Goal: Check status: Check status

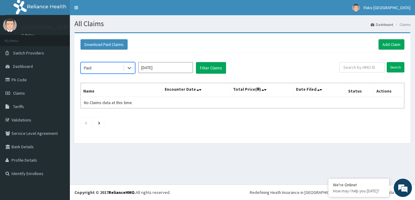
click at [175, 64] on input "[DATE]" at bounding box center [165, 67] width 55 height 11
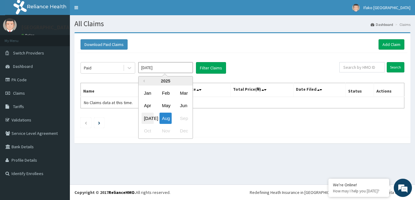
click at [146, 123] on div "[DATE]" at bounding box center [148, 118] width 12 height 11
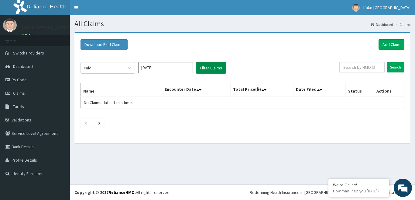
click at [209, 72] on button "Filter Claims" at bounding box center [211, 68] width 30 height 12
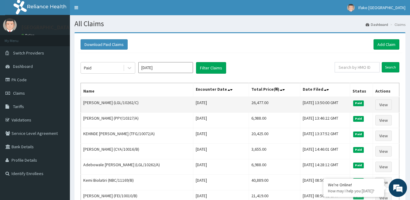
click at [166, 111] on td "[PERSON_NAME] (LGL/10262/C)" at bounding box center [137, 105] width 113 height 16
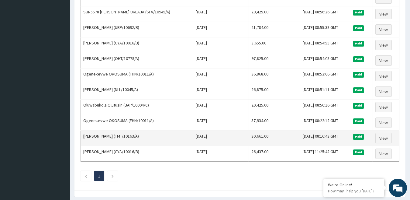
scroll to position [274, 0]
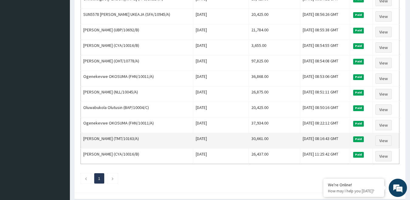
click at [142, 113] on td "Oluwabukola Olutusin (BAP/10004/C)" at bounding box center [137, 110] width 113 height 16
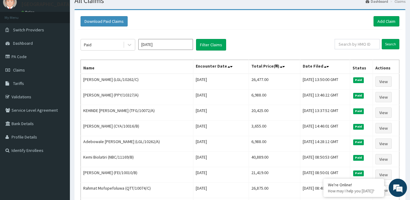
scroll to position [25, 0]
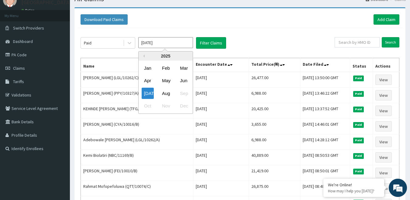
click at [164, 47] on input "[DATE]" at bounding box center [165, 42] width 55 height 11
click at [178, 78] on div "Jun" at bounding box center [184, 80] width 12 height 11
type input "[DATE]"
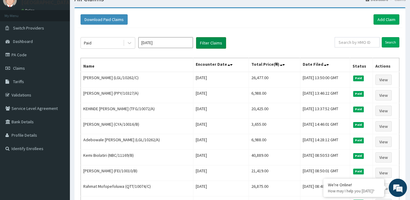
click at [206, 46] on button "Filter Claims" at bounding box center [211, 43] width 30 height 12
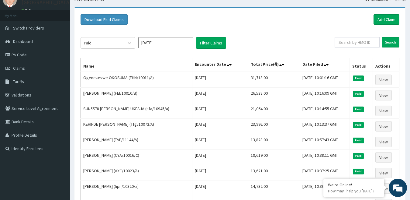
click at [166, 69] on th "Name" at bounding box center [137, 65] width 112 height 14
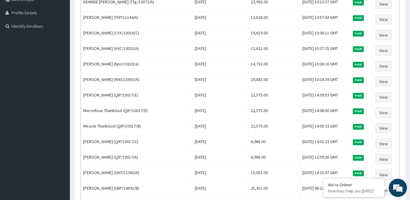
scroll to position [146, 0]
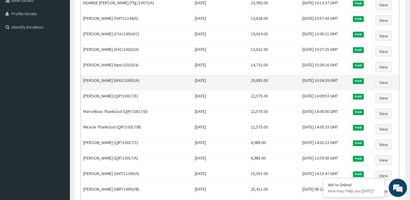
drag, startPoint x: 183, startPoint y: 74, endPoint x: 183, endPoint y: 79, distance: 4.6
click at [183, 79] on td "[PERSON_NAME] (WXX/10003/A)" at bounding box center [137, 83] width 112 height 16
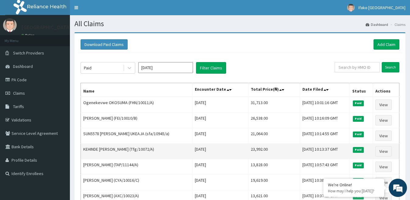
scroll to position [0, 0]
